Goal: Information Seeking & Learning: Learn about a topic

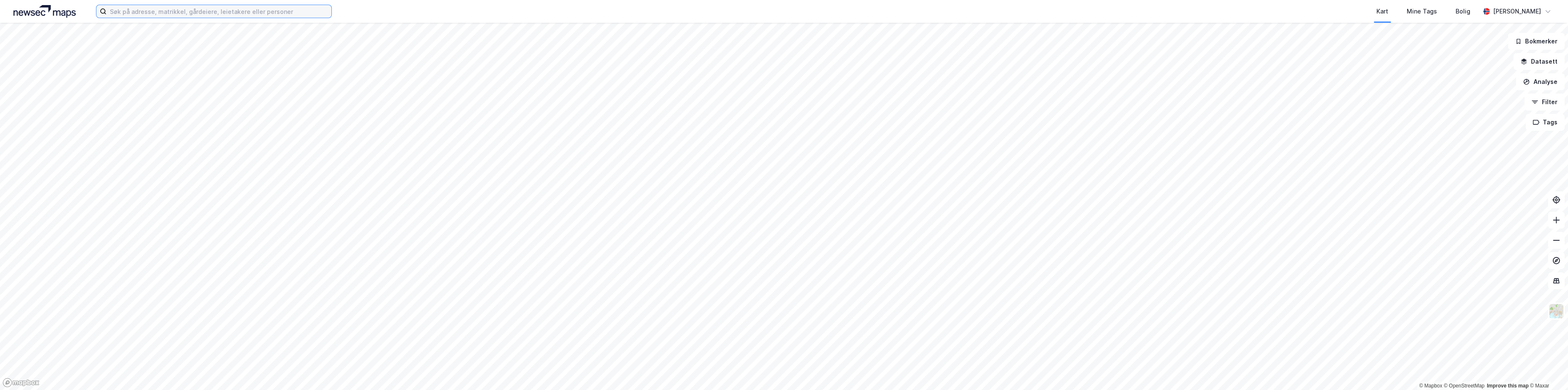
click at [160, 11] on input at bounding box center [219, 11] width 225 height 13
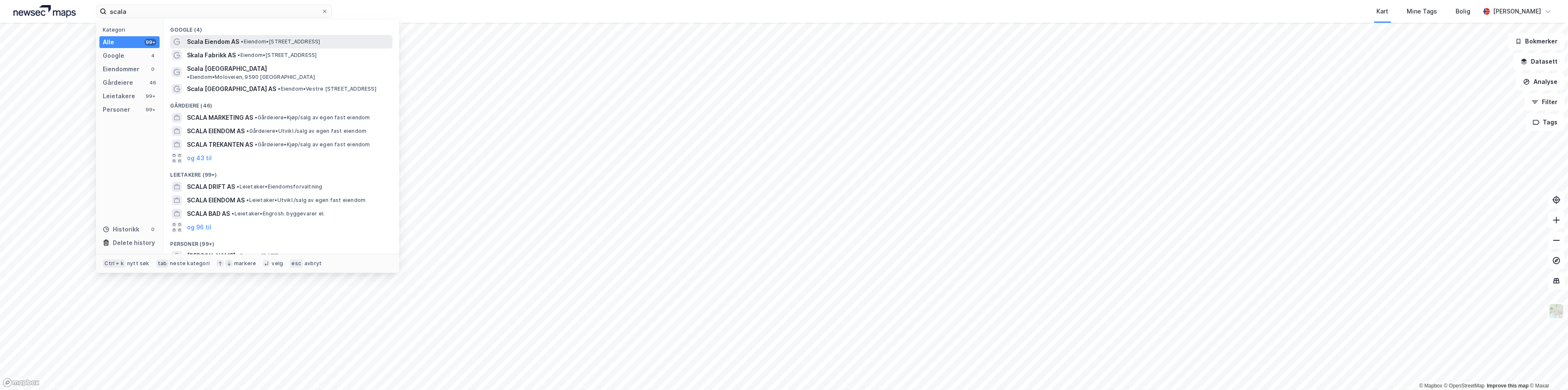
click at [256, 39] on span "• Eiendom • [STREET_ADDRESS]" at bounding box center [281, 41] width 79 height 7
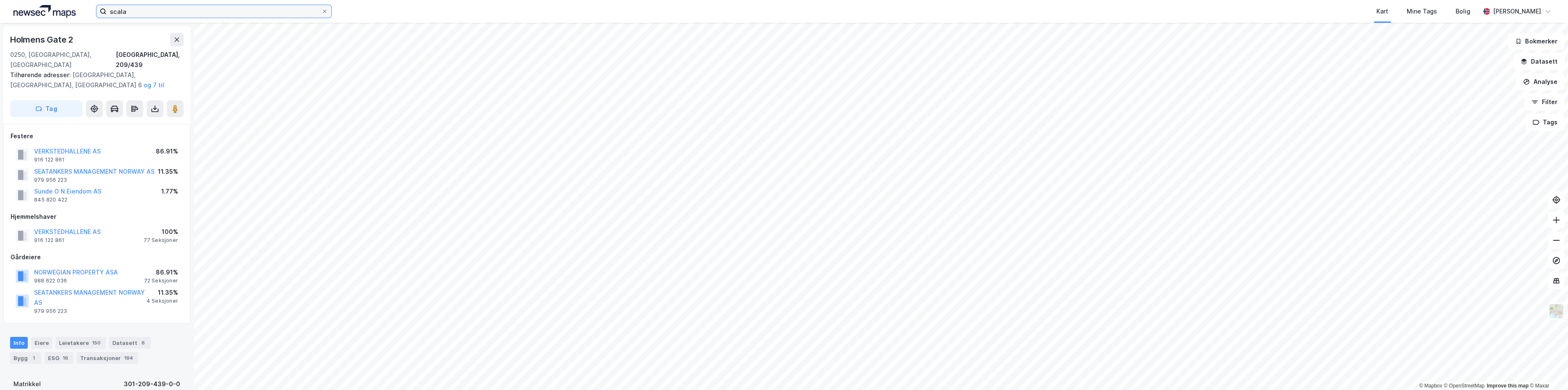
click at [150, 12] on input "scala" at bounding box center [214, 11] width 215 height 13
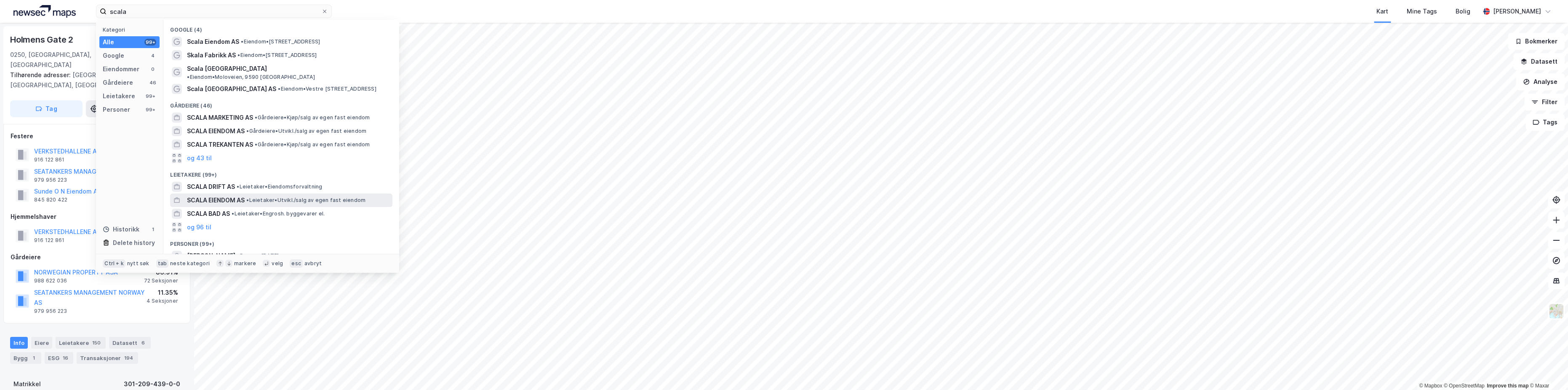
click at [238, 195] on span "SCALA EIENDOM AS" at bounding box center [215, 200] width 58 height 10
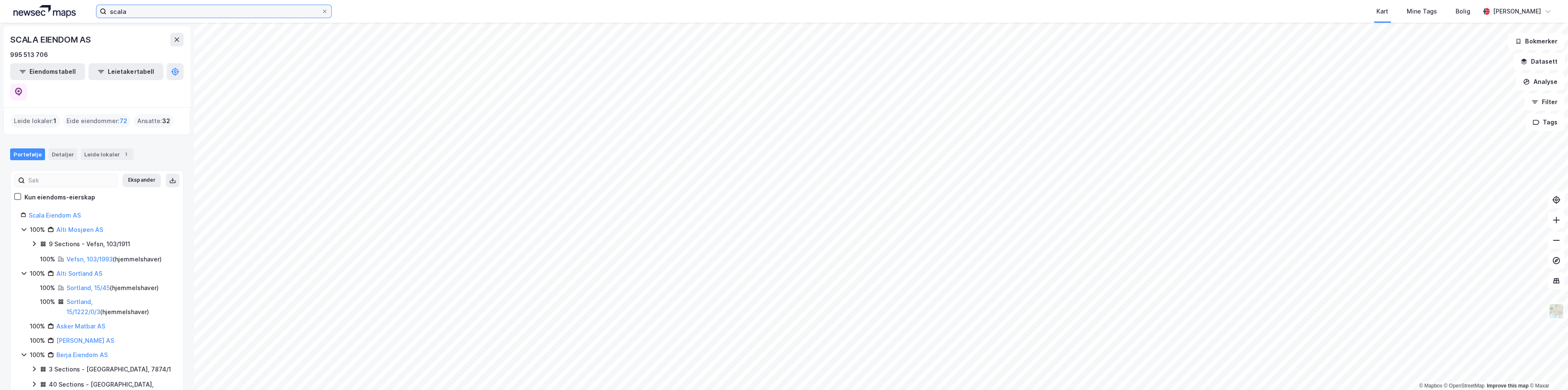
click at [184, 12] on input "scala" at bounding box center [214, 11] width 215 height 13
click at [134, 13] on input "scala" at bounding box center [214, 11] width 215 height 13
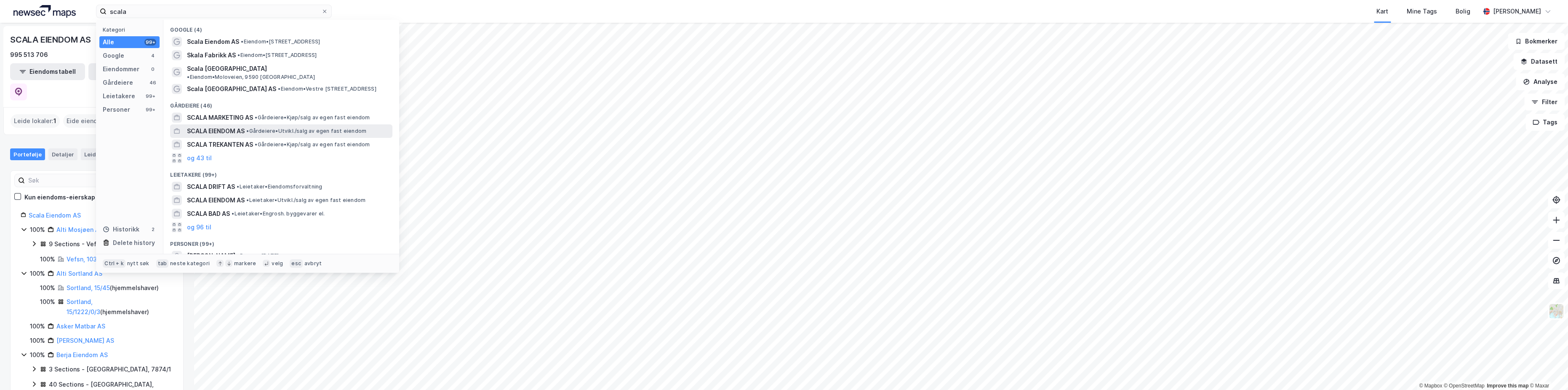
click at [226, 126] on span "SCALA EIENDOM AS" at bounding box center [215, 131] width 58 height 10
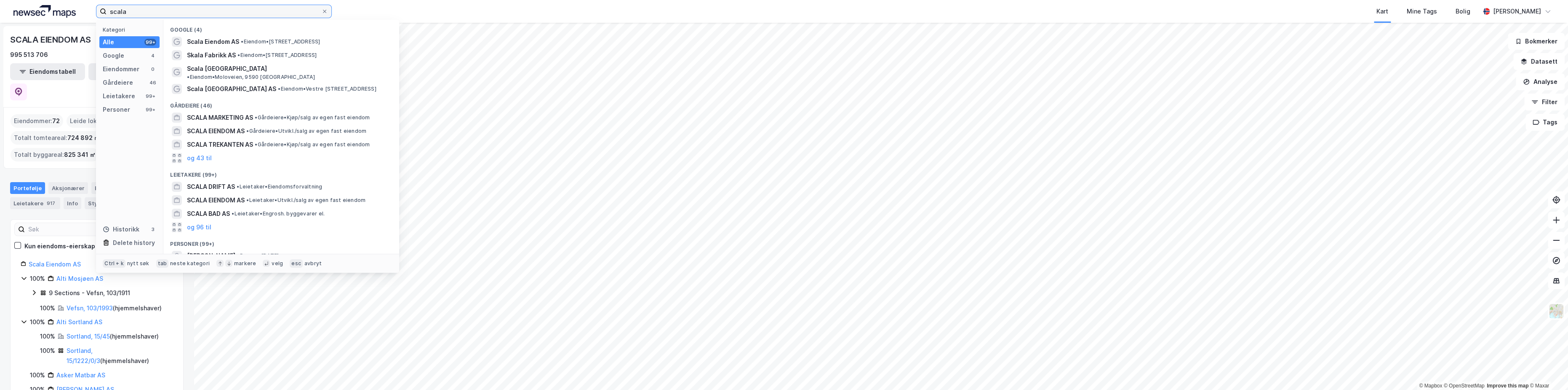
drag, startPoint x: 145, startPoint y: 15, endPoint x: 65, endPoint y: 9, distance: 80.2
click at [66, 9] on div "scala Kategori Alle 99+ Google 4 Eiendommer 0 Gårdeiere 46 Leietakere 99+ Perso…" at bounding box center [784, 11] width 1568 height 23
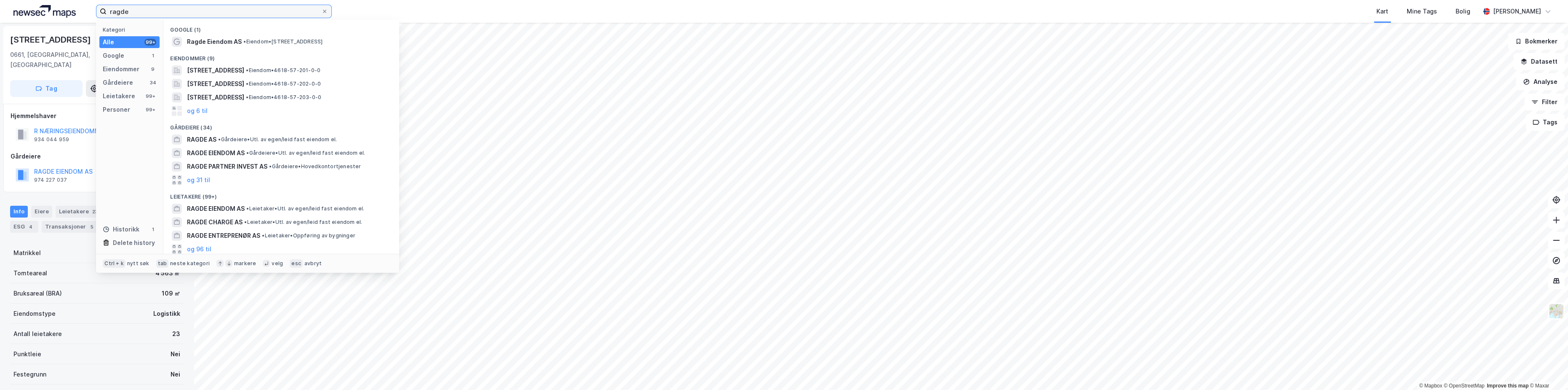
click at [144, 12] on input "ragde" at bounding box center [214, 11] width 215 height 13
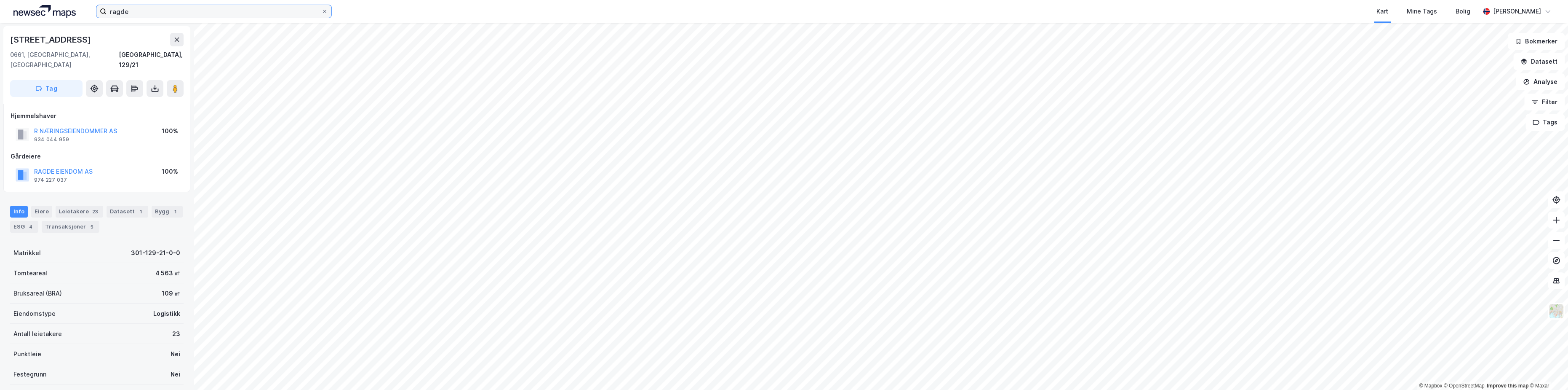
click at [144, 16] on input "ragde" at bounding box center [214, 11] width 215 height 13
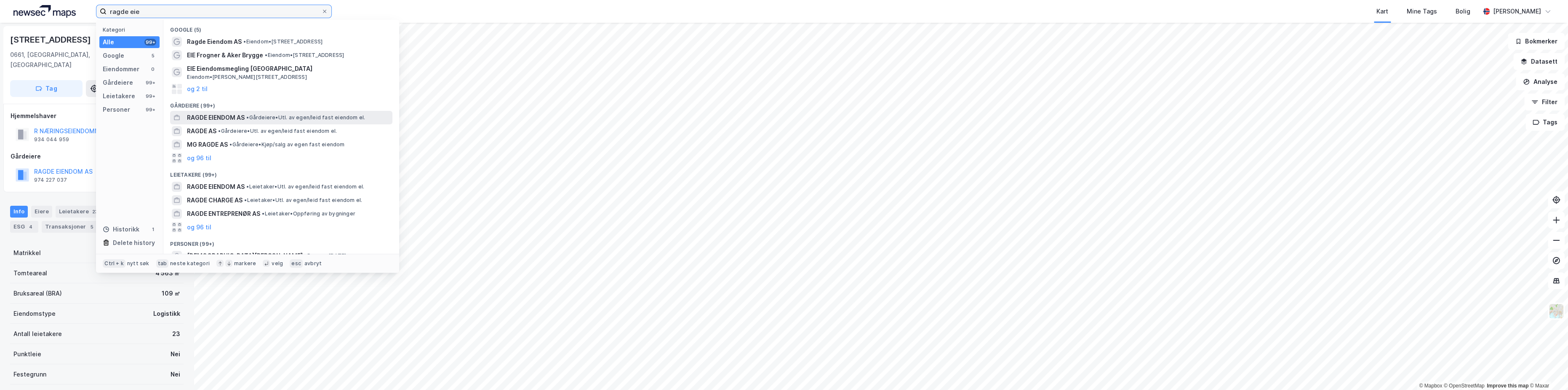
type input "ragde eie"
click at [225, 114] on span "RAGDE EIENDOM AS" at bounding box center [215, 118] width 58 height 10
